Goal: Check status: Check status

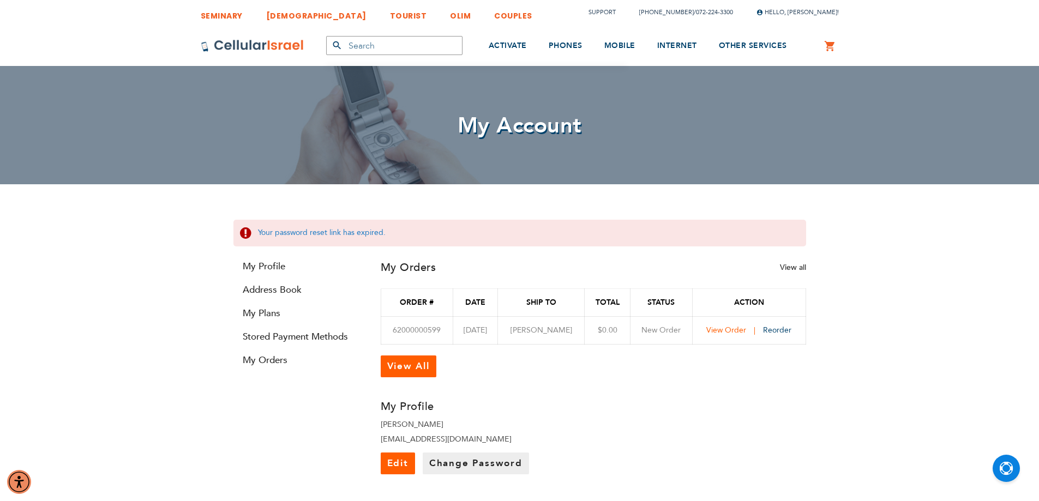
click at [728, 332] on span "View Order" at bounding box center [727, 330] width 40 height 10
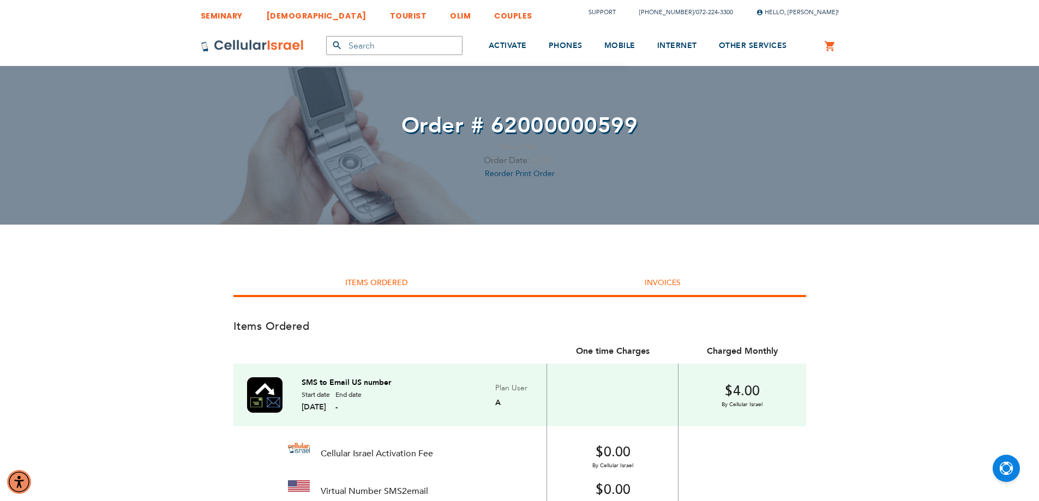
click at [679, 279] on link "Invoices" at bounding box center [663, 283] width 36 height 10
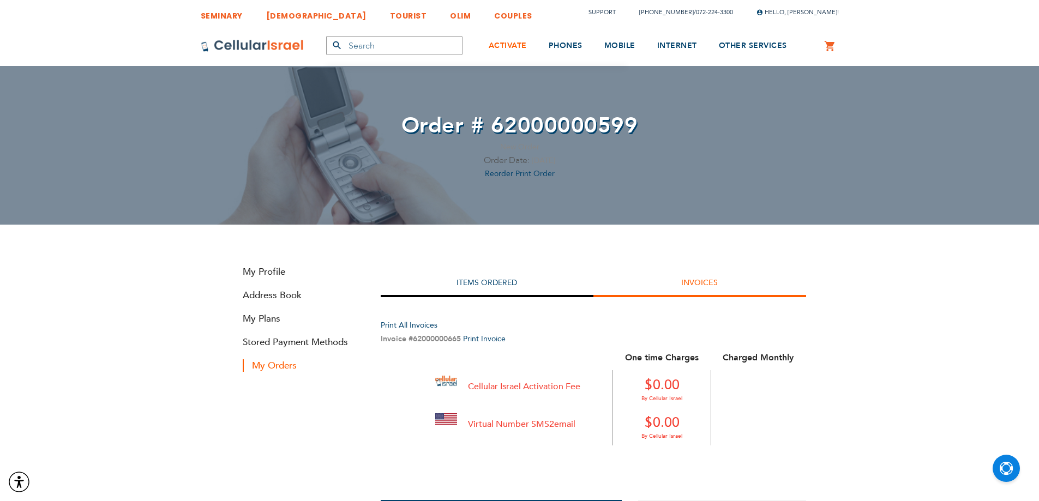
click at [511, 53] on link "ACTIVATE" at bounding box center [508, 46] width 38 height 41
